Goal: Transaction & Acquisition: Purchase product/service

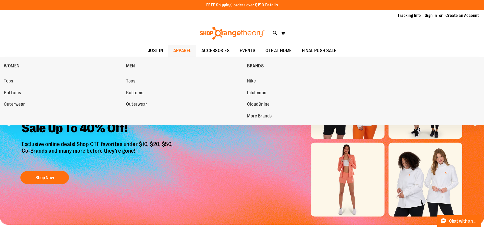
type input "**********"
click at [183, 49] on span "APPAREL" at bounding box center [182, 50] width 18 height 11
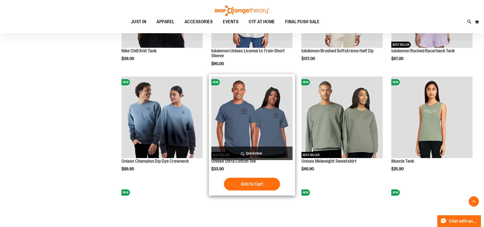
scroll to position [383, 0]
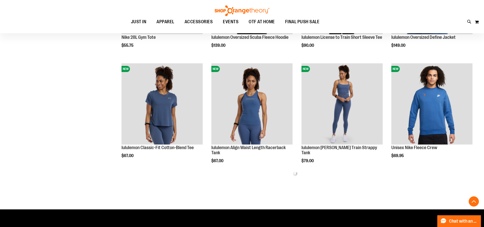
scroll to position [573, 0]
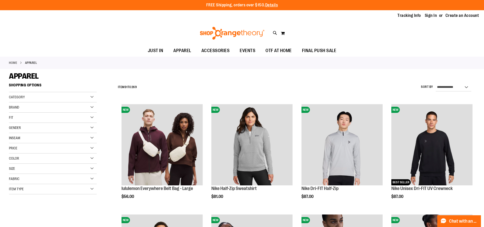
type input "**********"
click at [37, 98] on div "Category" at bounding box center [53, 97] width 88 height 10
click at [37, 97] on div "Category" at bounding box center [53, 97] width 88 height 10
click at [38, 117] on div "Fit" at bounding box center [53, 118] width 88 height 10
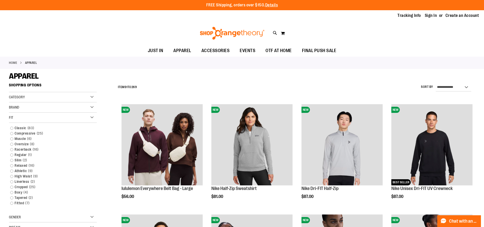
click at [38, 117] on div "Fit" at bounding box center [53, 118] width 88 height 10
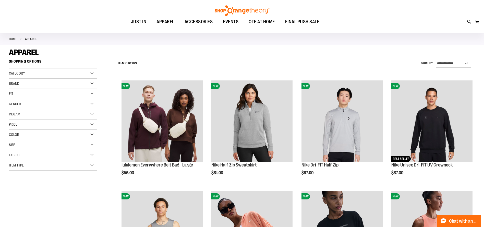
scroll to position [25, 0]
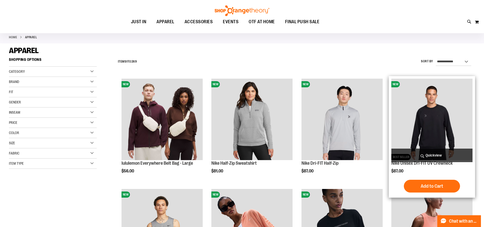
click at [448, 116] on img "product" at bounding box center [432, 119] width 81 height 81
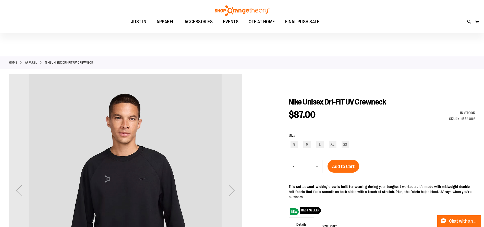
scroll to position [25, 0]
